Goal: Task Accomplishment & Management: Use online tool/utility

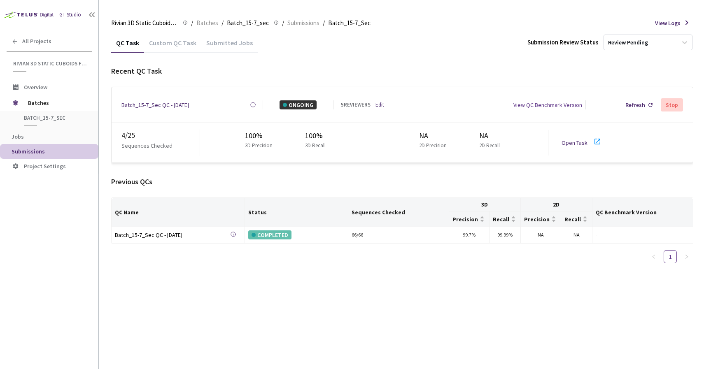
click at [567, 139] on link "Open Task" at bounding box center [574, 142] width 26 height 7
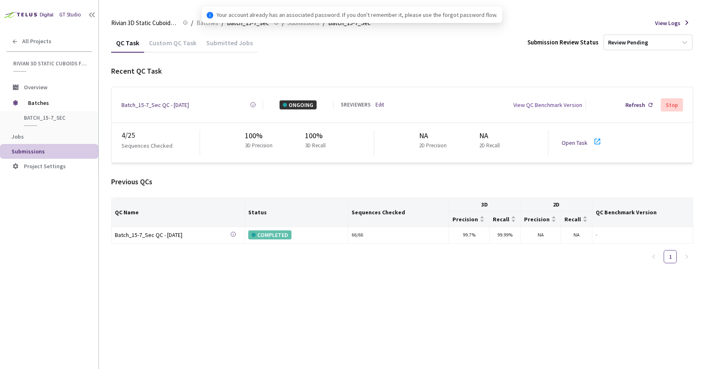
click at [575, 141] on link "Open Task" at bounding box center [574, 142] width 26 height 7
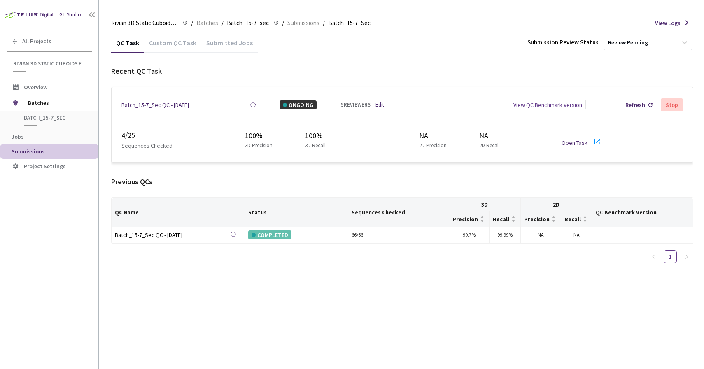
click at [178, 47] on div "Custom QC Task" at bounding box center [172, 46] width 57 height 14
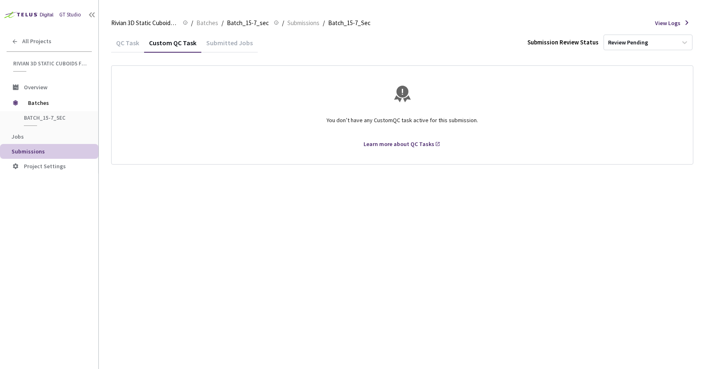
click at [202, 37] on div "Submitted Jobs" at bounding box center [229, 42] width 56 height 18
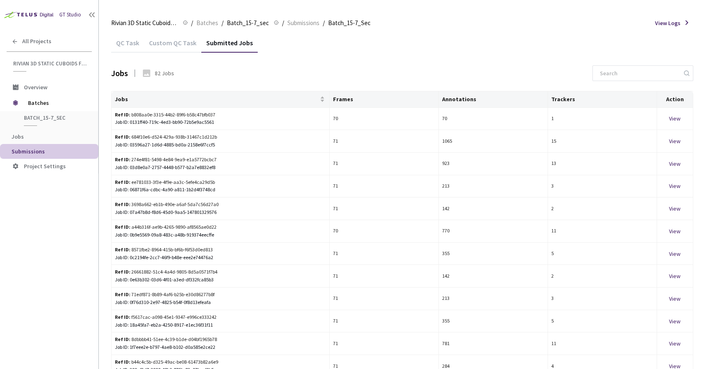
click at [130, 47] on div "QC Task" at bounding box center [127, 46] width 33 height 14
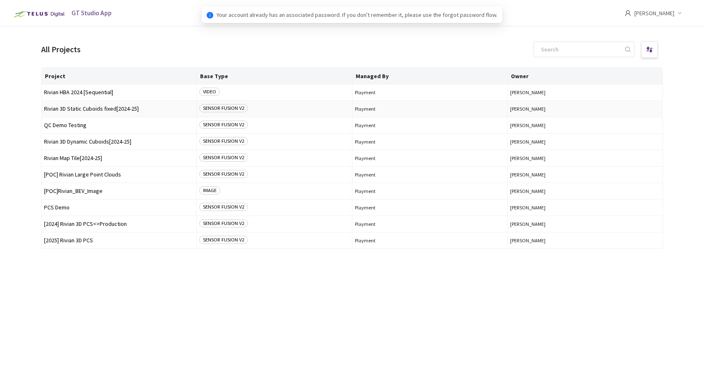
click at [79, 106] on span "Rivian 3D Static Cuboids fixed[2024-25]" at bounding box center [119, 109] width 150 height 6
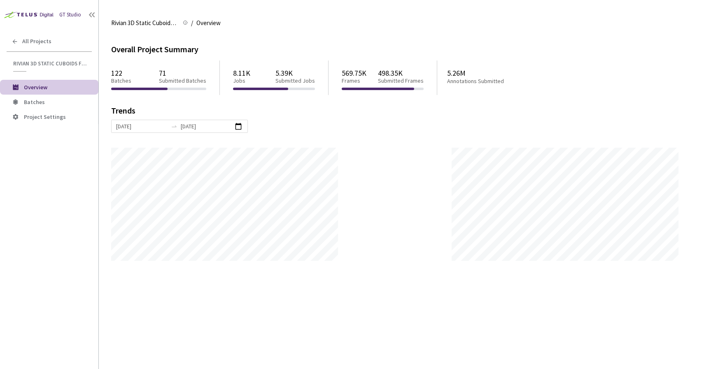
scroll to position [369, 704]
click at [57, 104] on span "Batches" at bounding box center [58, 102] width 68 height 7
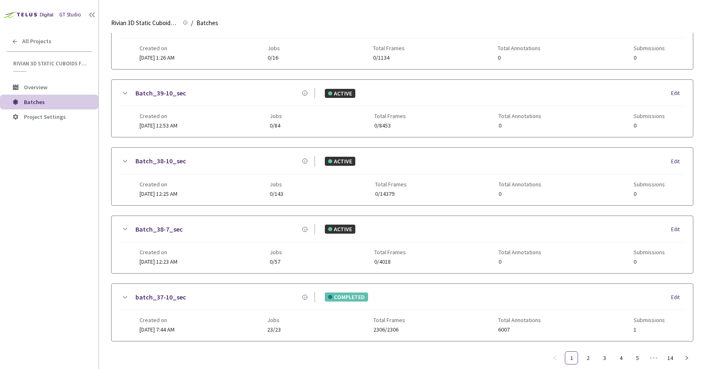
scroll to position [341, 0]
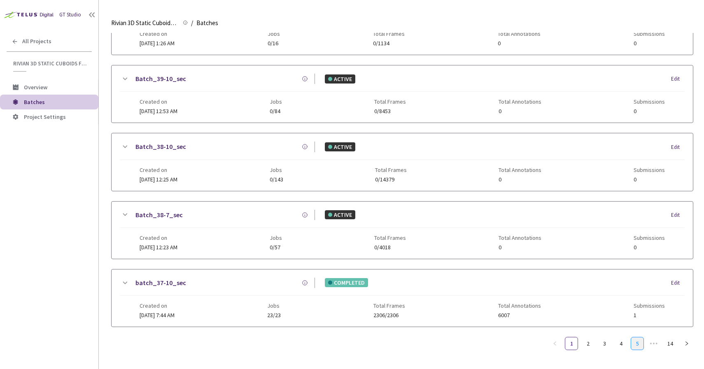
click at [638, 341] on link "5" at bounding box center [637, 343] width 12 height 12
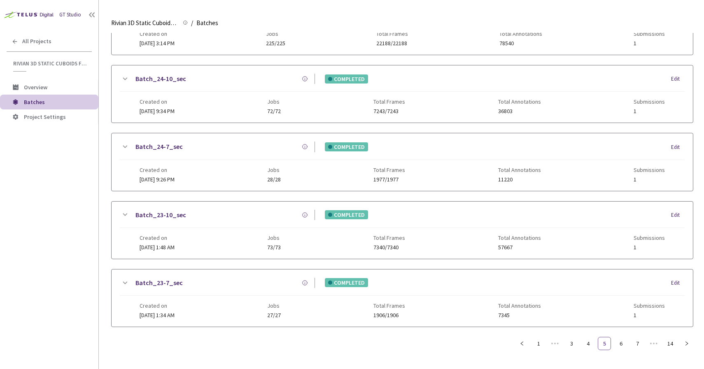
scroll to position [334, 0]
click at [639, 346] on link "7" at bounding box center [637, 343] width 12 height 12
click at [617, 347] on link "8" at bounding box center [620, 343] width 12 height 12
click at [578, 335] on div "Batch_14-10_sec COMPLETED Edit Created on [DATE] 6:43 PM Jobs 227/227 Total Fra…" at bounding box center [402, 31] width 582 height 612
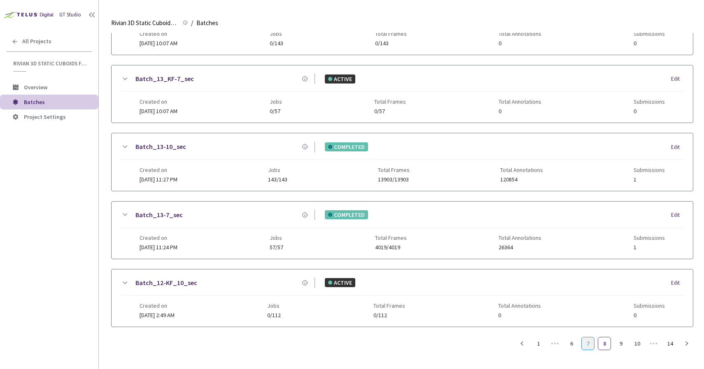
click at [587, 342] on link "7" at bounding box center [588, 343] width 12 height 12
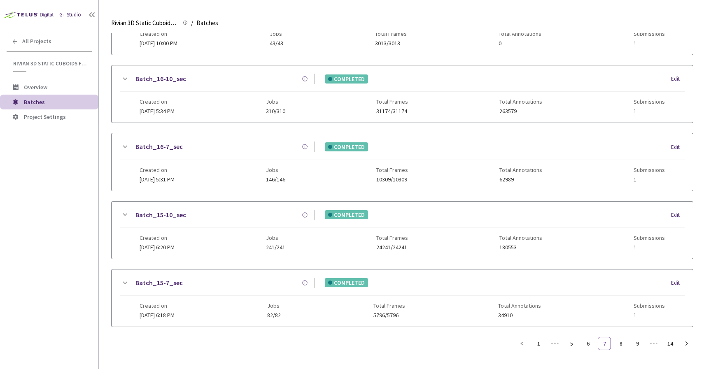
click at [176, 286] on link "Batch_15-7_sec" at bounding box center [158, 283] width 47 height 10
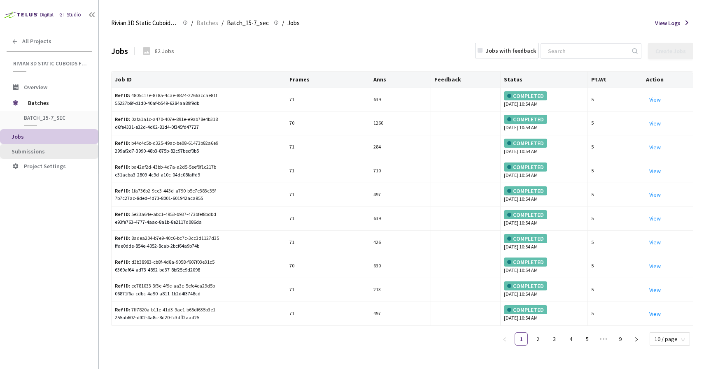
click at [55, 154] on span "Submissions" at bounding box center [52, 151] width 80 height 7
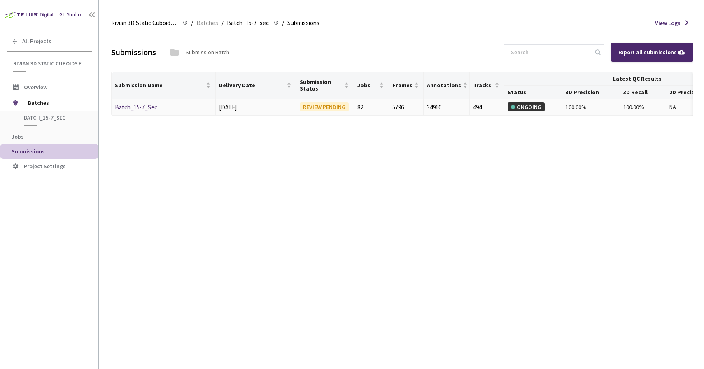
click at [142, 104] on link "Batch_15-7_Sec" at bounding box center [136, 107] width 42 height 8
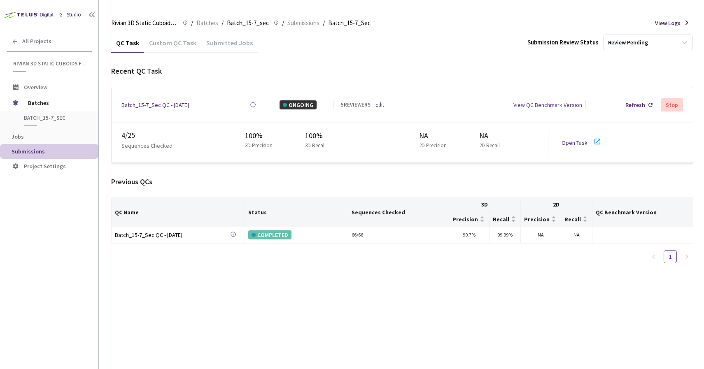
click at [565, 140] on link "Open Task" at bounding box center [574, 142] width 26 height 7
click at [66, 108] on span "Batches" at bounding box center [56, 103] width 56 height 16
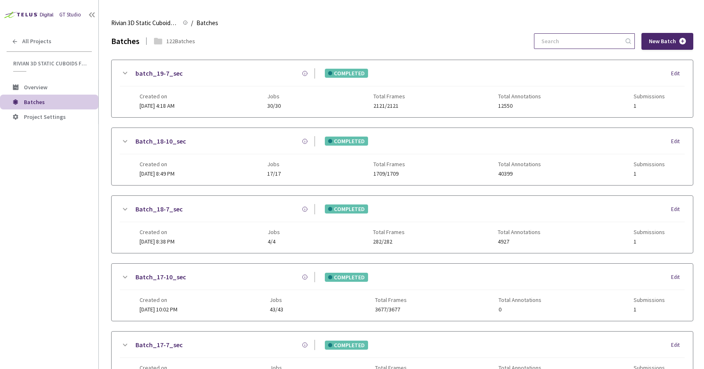
click at [564, 34] on input at bounding box center [580, 41] width 88 height 15
click at [602, 43] on input "15" at bounding box center [580, 41] width 88 height 15
click at [598, 45] on input "15" at bounding box center [580, 41] width 88 height 15
type input "1"
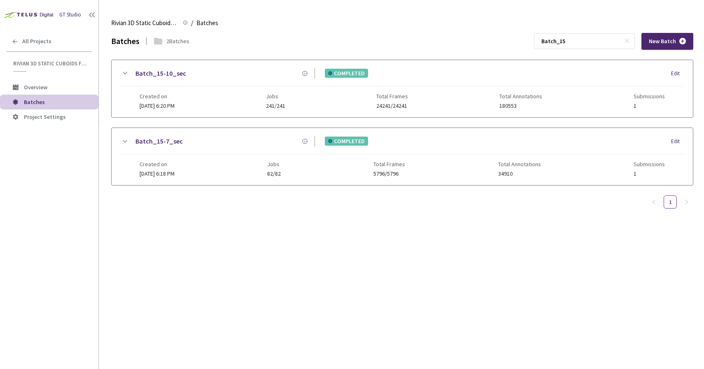
type input "Batch_15"
click at [129, 142] on icon at bounding box center [125, 142] width 10 height 10
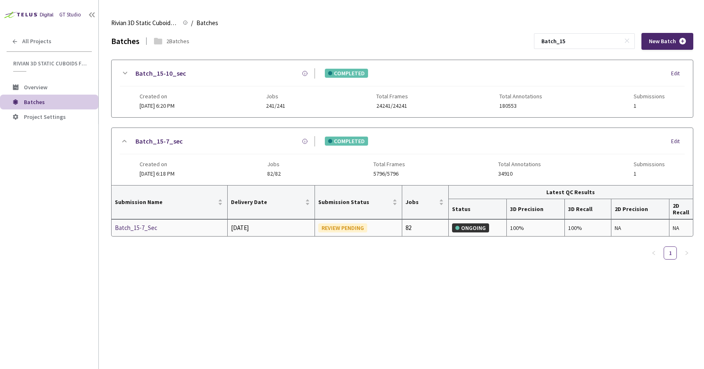
click at [137, 227] on div "Batch_15-7_Sec" at bounding box center [158, 228] width 87 height 10
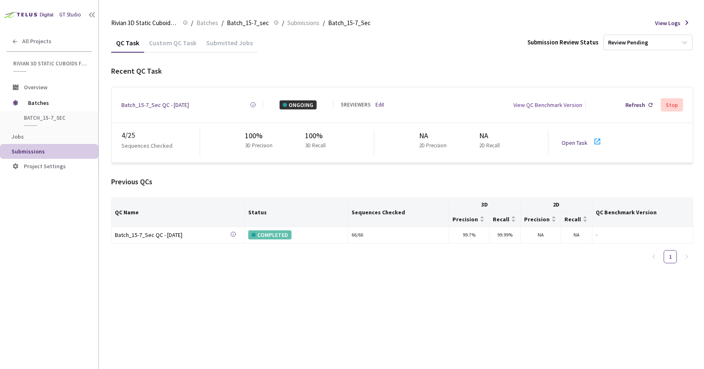
click at [563, 137] on div "Open Task" at bounding box center [584, 143] width 46 height 12
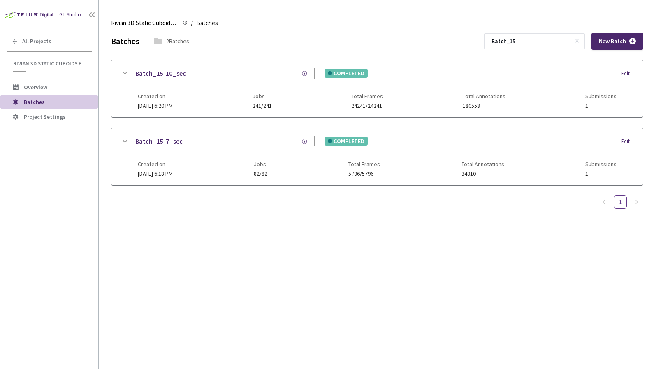
click at [124, 143] on icon at bounding box center [125, 142] width 10 height 10
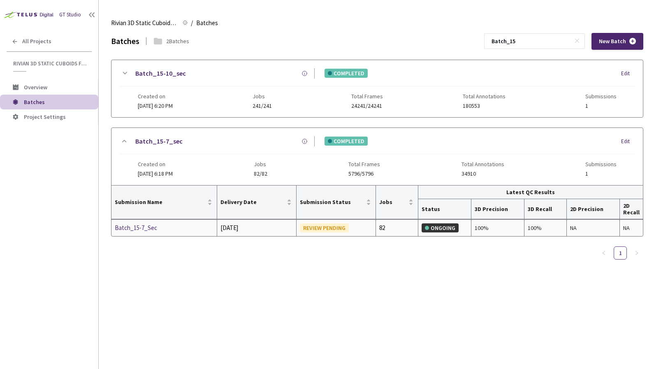
click at [145, 230] on div "Batch_15-7_Sec" at bounding box center [158, 228] width 87 height 10
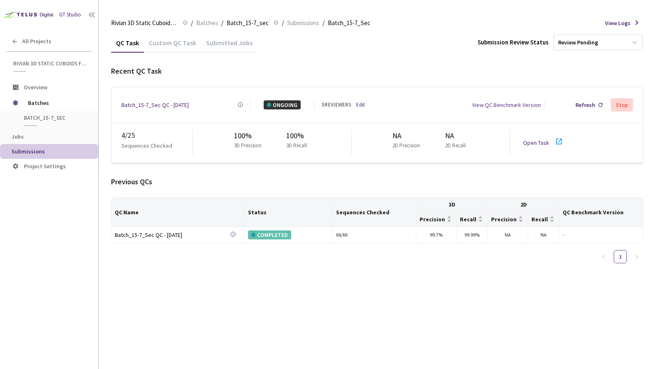
click at [530, 139] on link "Open Task" at bounding box center [537, 142] width 26 height 7
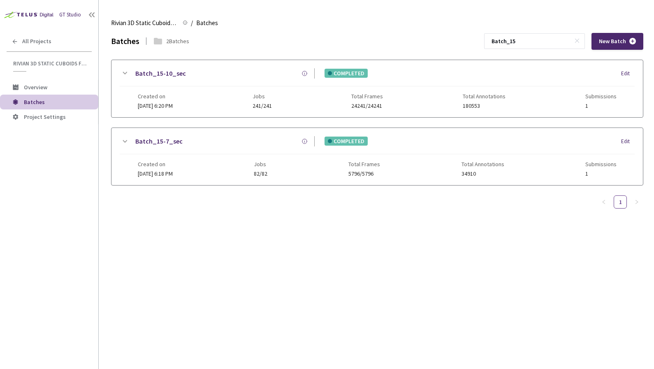
click at [163, 70] on link "Batch_15-10_sec" at bounding box center [160, 73] width 51 height 10
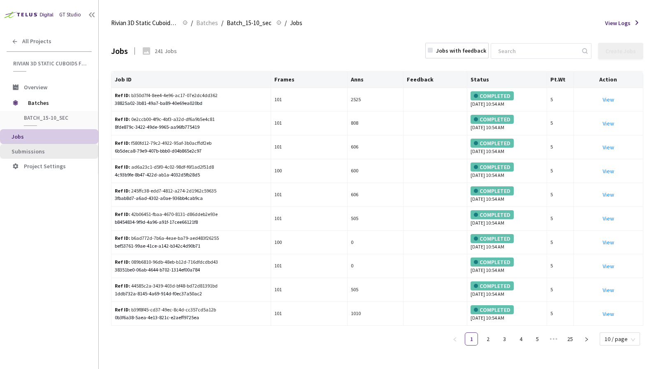
click at [49, 149] on span "Submissions" at bounding box center [52, 151] width 80 height 7
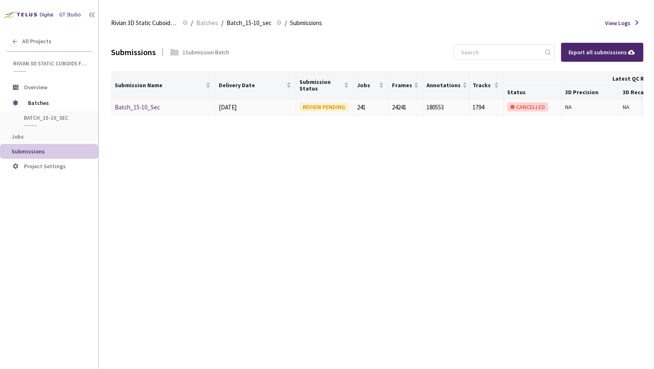
click at [132, 106] on link "Batch_15-10_Sec" at bounding box center [137, 107] width 45 height 8
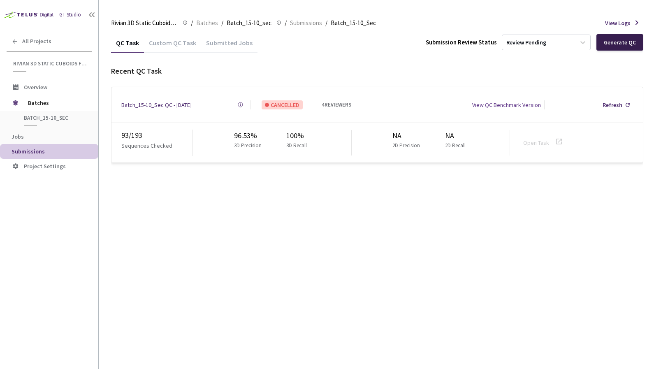
click at [619, 41] on div "Generate QC" at bounding box center [620, 42] width 32 height 7
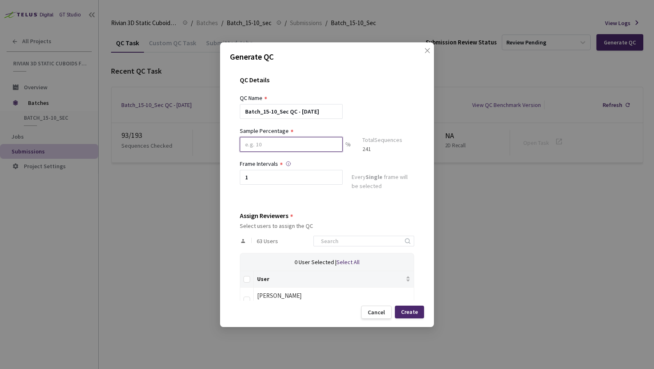
click at [275, 143] on input at bounding box center [291, 144] width 103 height 15
type input "20"
click at [306, 208] on div "QC Details QC Name Batch_15-10_Sec QC - [DATE] Sample Percentage 20 % Sample Si…" at bounding box center [327, 183] width 194 height 235
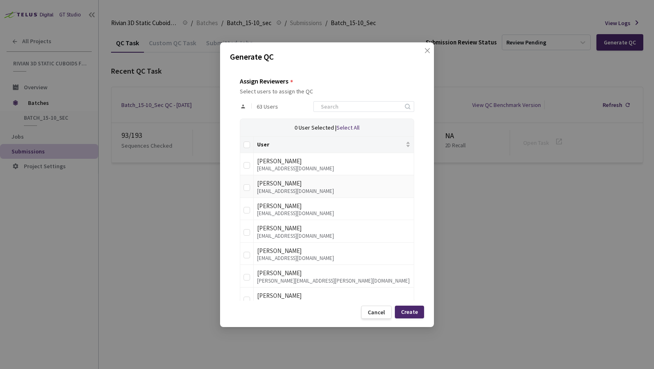
click at [283, 183] on div "[PERSON_NAME]" at bounding box center [334, 184] width 154 height 10
click at [246, 196] on td at bounding box center [247, 186] width 14 height 23
click at [245, 190] on input "checkbox" at bounding box center [247, 187] width 7 height 7
checkbox input "true"
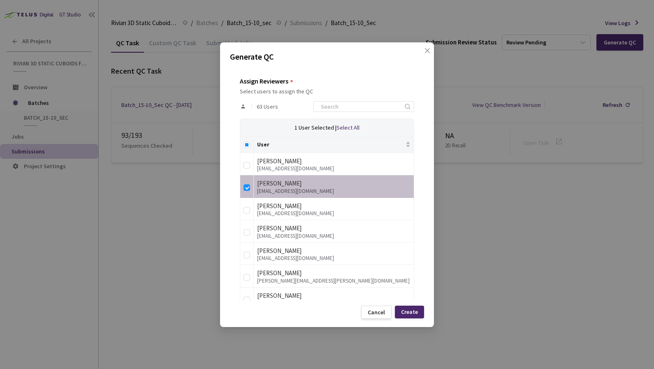
scroll to position [1081, 0]
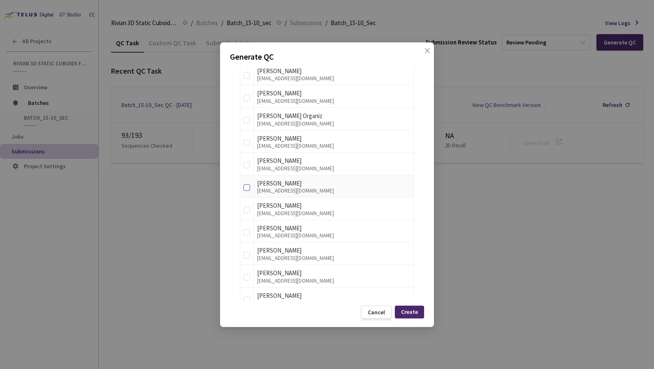
click at [246, 185] on input "checkbox" at bounding box center [247, 187] width 7 height 7
checkbox input "true"
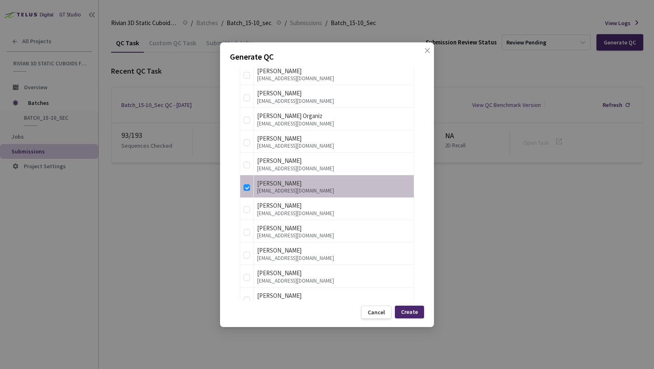
click at [239, 228] on div "QC Details QC Name Batch_15-10_Sec QC - [DATE] Sample Percentage 20 % Sample Si…" at bounding box center [327, 183] width 194 height 235
click at [245, 231] on input "checkbox" at bounding box center [247, 232] width 7 height 7
checkbox input "true"
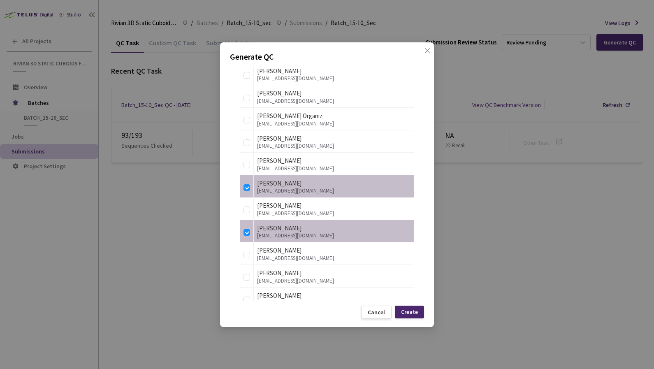
scroll to position [654, 0]
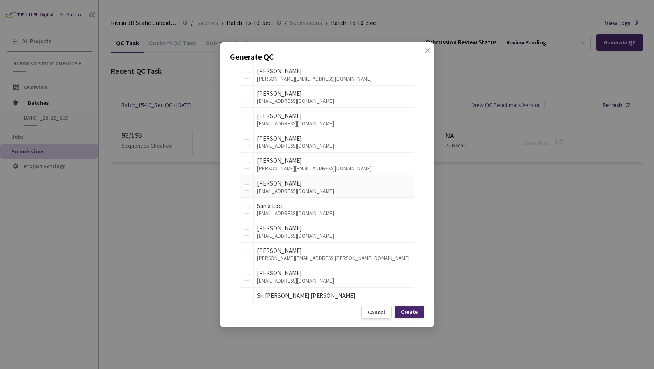
click at [241, 189] on td at bounding box center [247, 186] width 14 height 23
click at [247, 189] on input "checkbox" at bounding box center [247, 187] width 7 height 7
checkbox input "true"
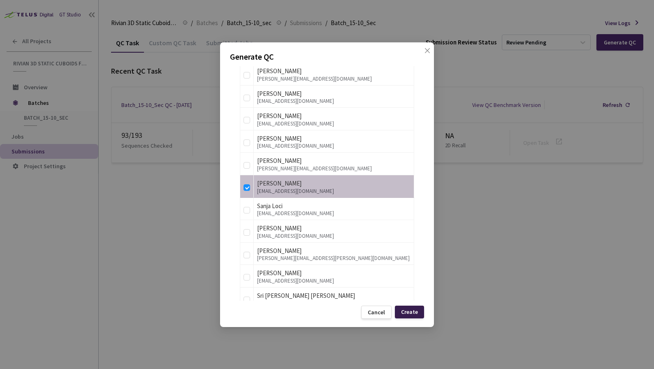
click at [410, 309] on div "Create" at bounding box center [409, 312] width 17 height 7
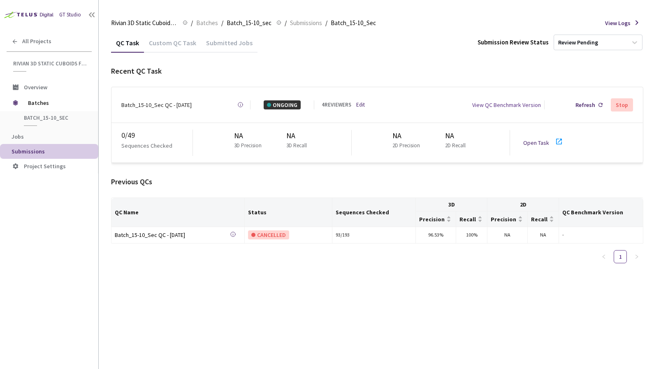
click at [544, 139] on link "Open Task" at bounding box center [537, 142] width 26 height 7
